Goal: Use online tool/utility: Utilize a website feature to perform a specific function

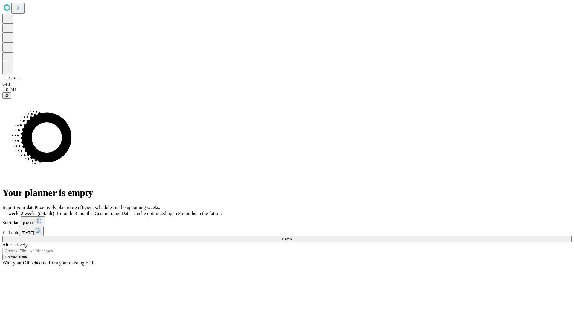
click at [292, 237] on span "Fetch" at bounding box center [287, 239] width 10 height 4
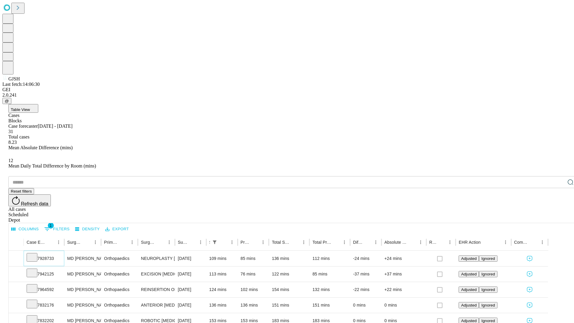
click at [35, 254] on icon at bounding box center [32, 257] width 6 height 6
